Goal: Task Accomplishment & Management: Manage account settings

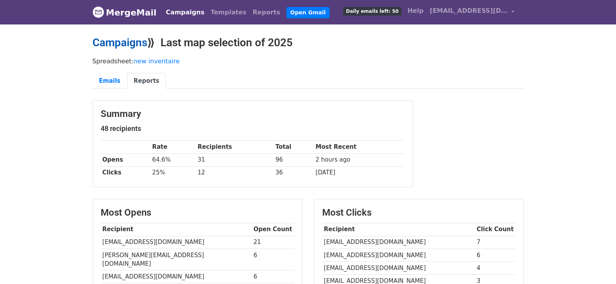
click at [129, 42] on link "Campaigns" at bounding box center [120, 42] width 55 height 13
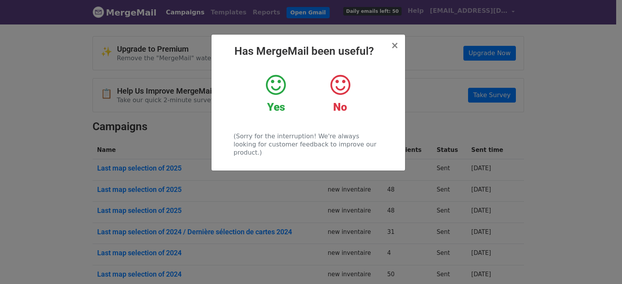
click at [392, 47] on h2 "Has MergeMail been useful?" at bounding box center [308, 51] width 181 height 13
click at [396, 48] on span "×" at bounding box center [395, 45] width 8 height 11
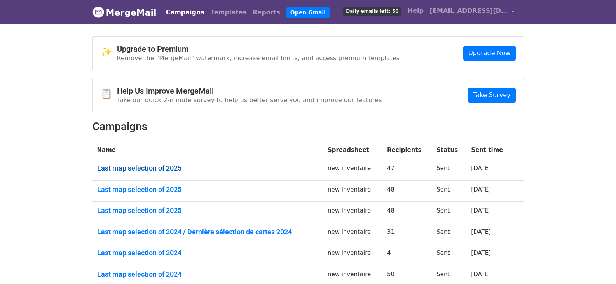
click at [151, 168] on link "Last map selection of 2025" at bounding box center [207, 168] width 221 height 9
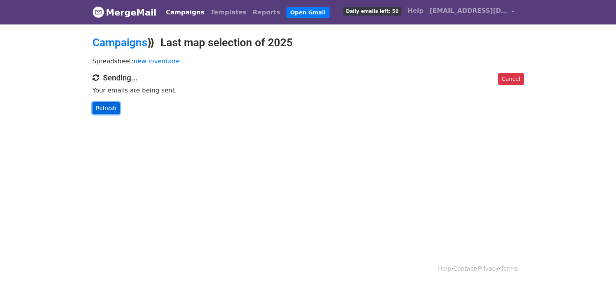
click at [106, 112] on link "Refresh" at bounding box center [107, 108] width 28 height 12
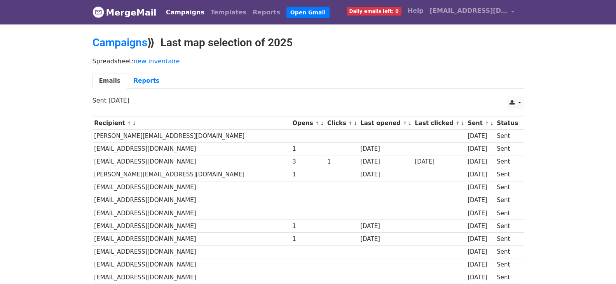
click at [408, 123] on link "↓" at bounding box center [410, 124] width 4 height 6
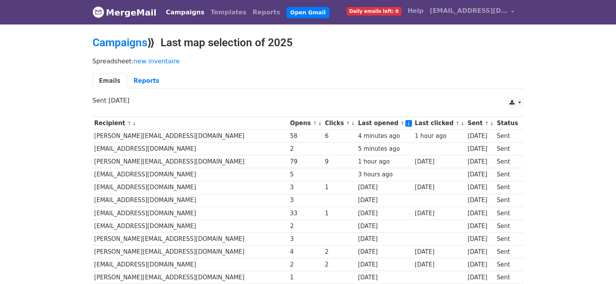
click at [461, 123] on link "↓" at bounding box center [463, 124] width 4 height 6
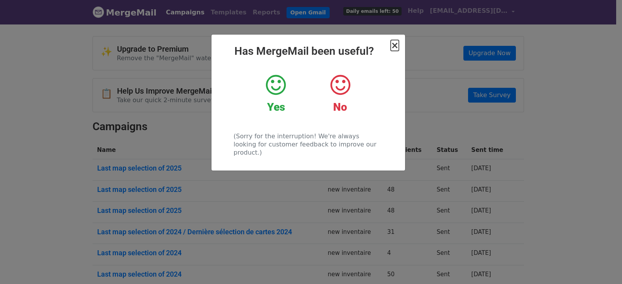
click at [392, 45] on span "×" at bounding box center [395, 45] width 8 height 11
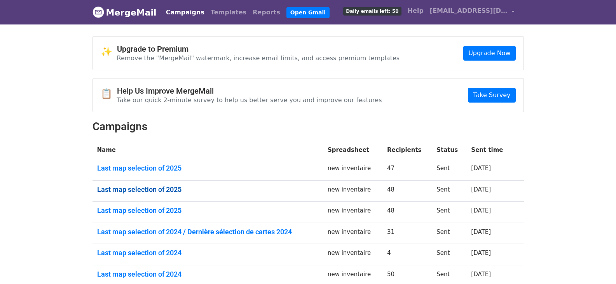
click at [145, 189] on link "Last map selection of 2025" at bounding box center [207, 189] width 221 height 9
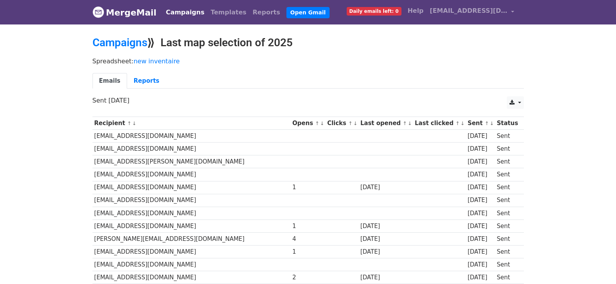
click at [408, 124] on link "↓" at bounding box center [410, 124] width 4 height 6
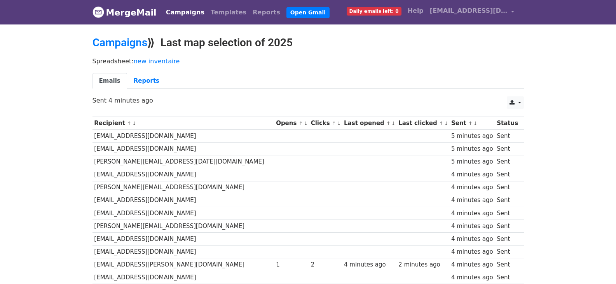
click at [392, 125] on link "↓" at bounding box center [394, 124] width 4 height 6
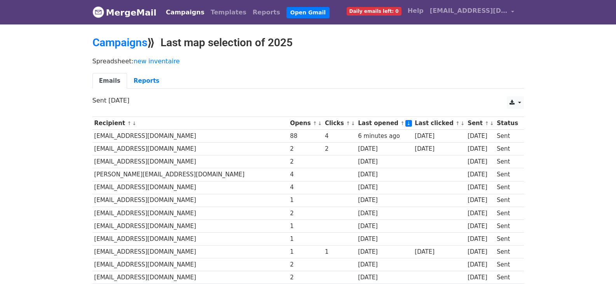
click at [461, 124] on link "↓" at bounding box center [463, 124] width 4 height 6
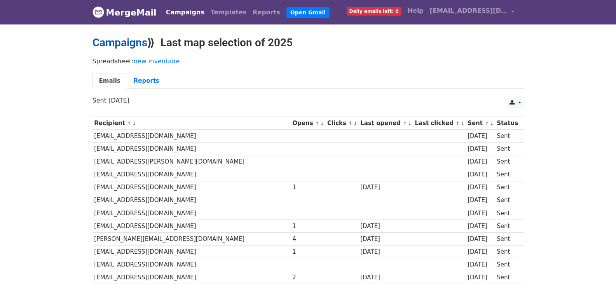
click at [128, 46] on link "Campaigns" at bounding box center [120, 42] width 55 height 13
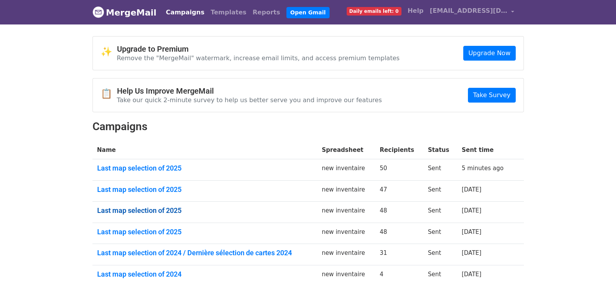
click at [156, 213] on link "Last map selection of 2025" at bounding box center [204, 210] width 215 height 9
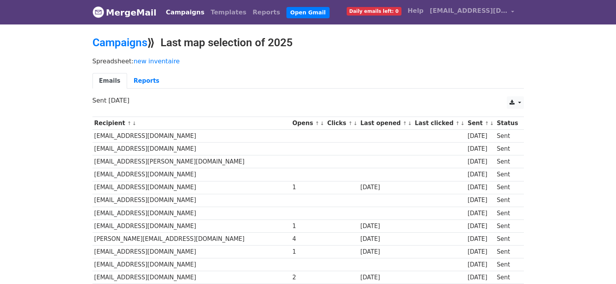
click at [408, 125] on link "↓" at bounding box center [410, 124] width 4 height 6
click at [134, 40] on link "Campaigns" at bounding box center [120, 42] width 55 height 13
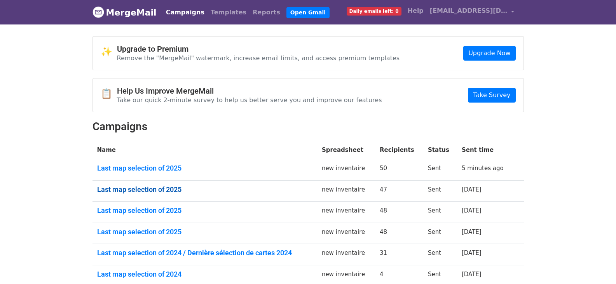
click at [155, 186] on link "Last map selection of 2025" at bounding box center [204, 189] width 215 height 9
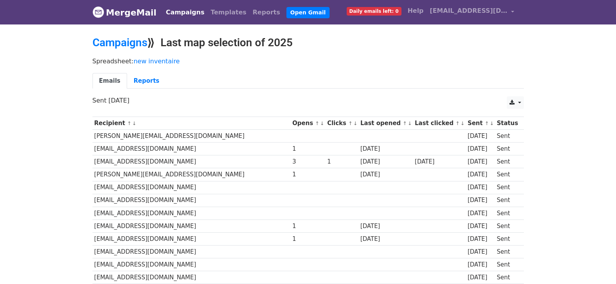
click at [403, 125] on small "↑ ↓" at bounding box center [407, 124] width 8 height 6
click at [408, 125] on link "↓" at bounding box center [410, 124] width 4 height 6
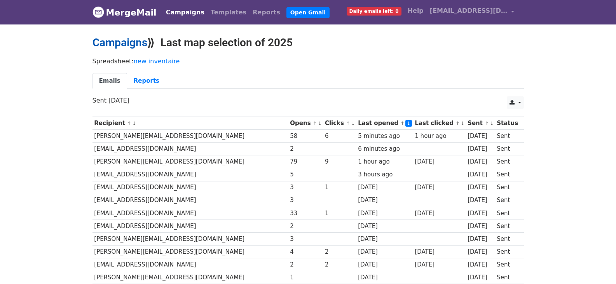
click at [114, 44] on link "Campaigns" at bounding box center [120, 42] width 55 height 13
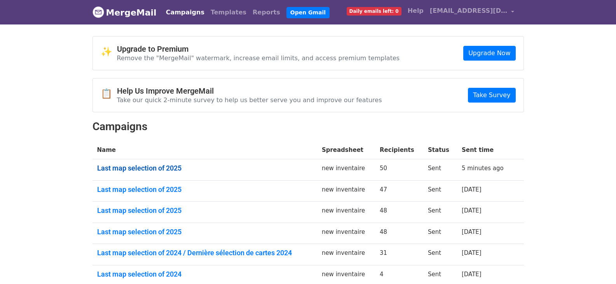
click at [134, 166] on link "Last map selection of 2025" at bounding box center [204, 168] width 215 height 9
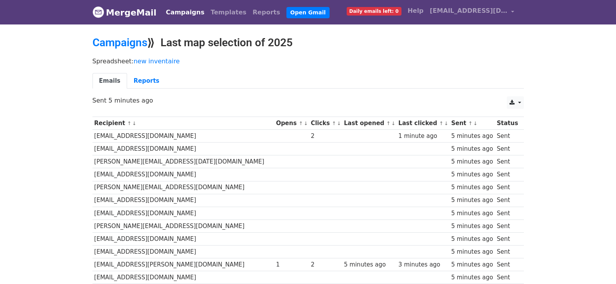
click at [392, 123] on link "↓" at bounding box center [394, 124] width 4 height 6
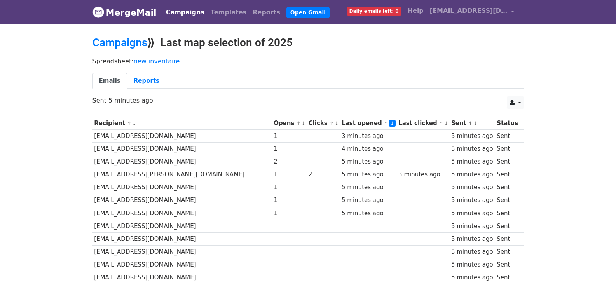
click at [444, 124] on link "↓" at bounding box center [446, 124] width 4 height 6
click at [155, 59] on link "new inventaire" at bounding box center [157, 61] width 46 height 7
click at [136, 42] on link "Campaigns" at bounding box center [120, 42] width 55 height 13
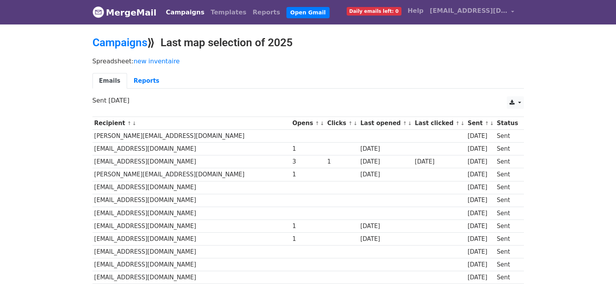
click at [408, 124] on link "↓" at bounding box center [410, 124] width 4 height 6
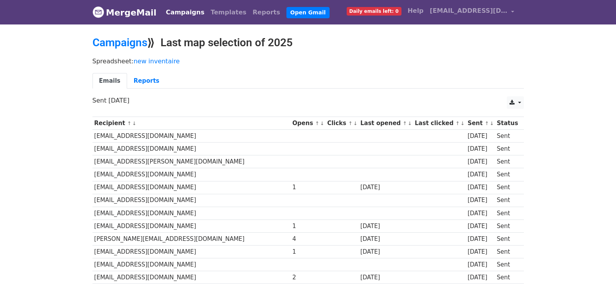
click at [408, 124] on link "↓" at bounding box center [410, 124] width 4 height 6
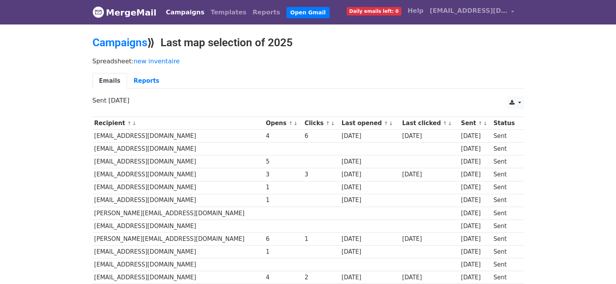
click at [389, 124] on link "↓" at bounding box center [391, 124] width 4 height 6
